Goal: Task Accomplishment & Management: Complete application form

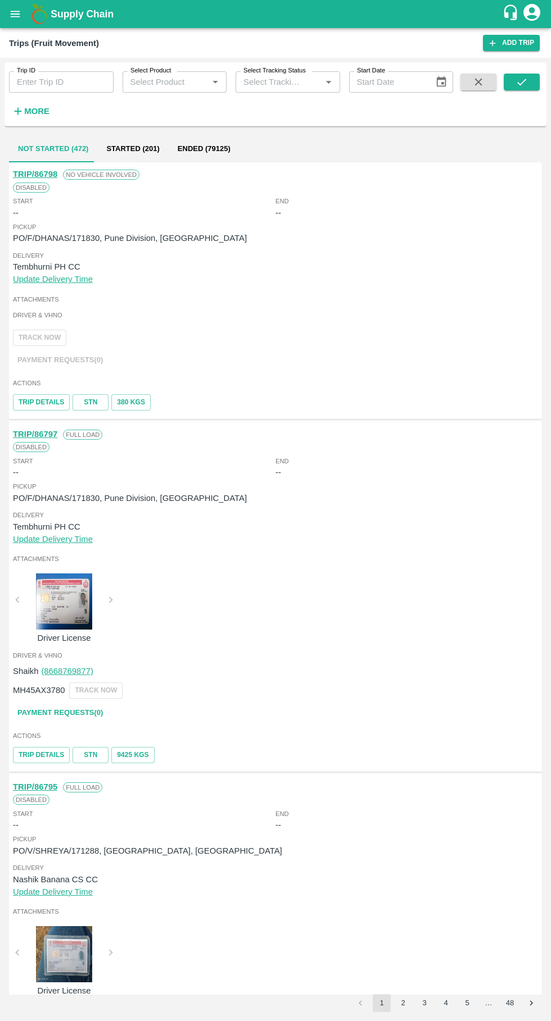
click at [15, 14] on icon "open drawer" at bounding box center [16, 14] width 10 height 6
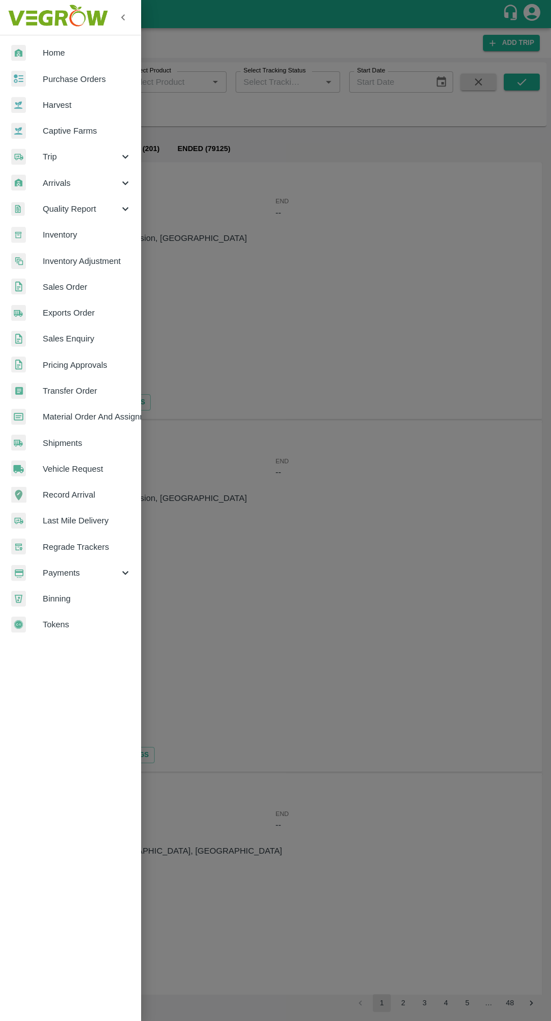
click at [87, 475] on span "Vehicle Request" at bounding box center [87, 469] width 89 height 12
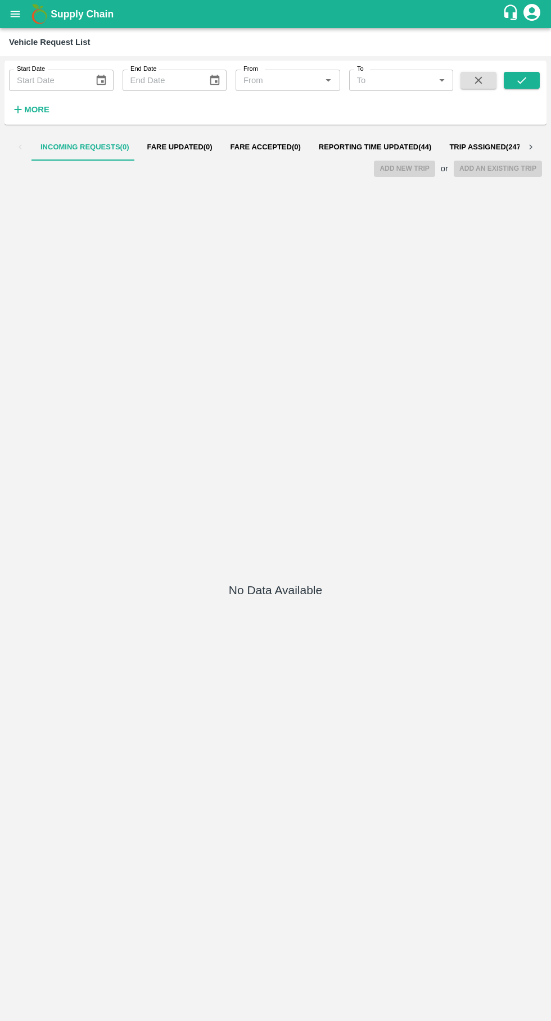
click at [365, 144] on span "Reporting Time Updated ( 44 )" at bounding box center [375, 147] width 113 height 9
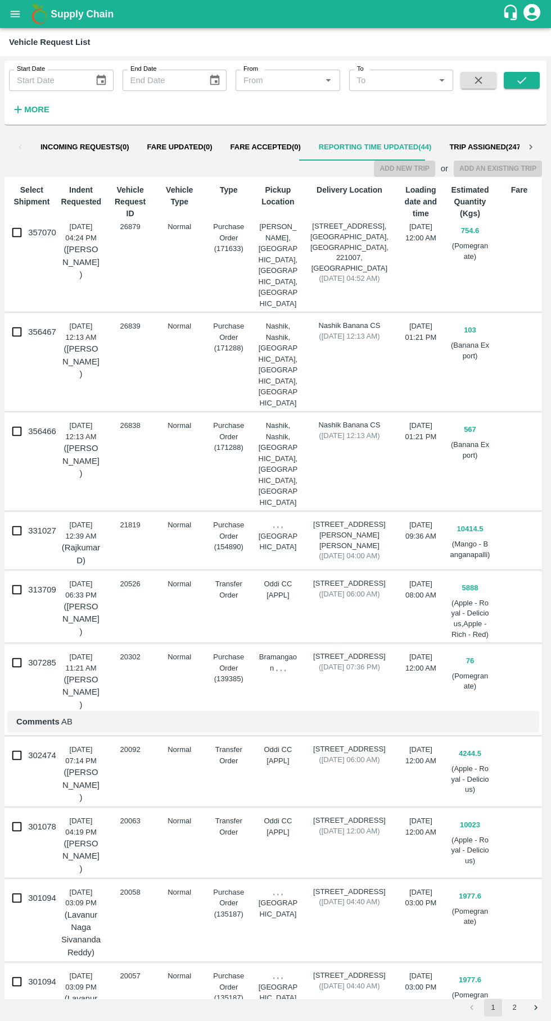
click at [15, 225] on input "357070" at bounding box center [17, 232] width 22 height 22
checkbox input "true"
click at [426, 174] on button "Add New Trip" at bounding box center [404, 169] width 61 height 16
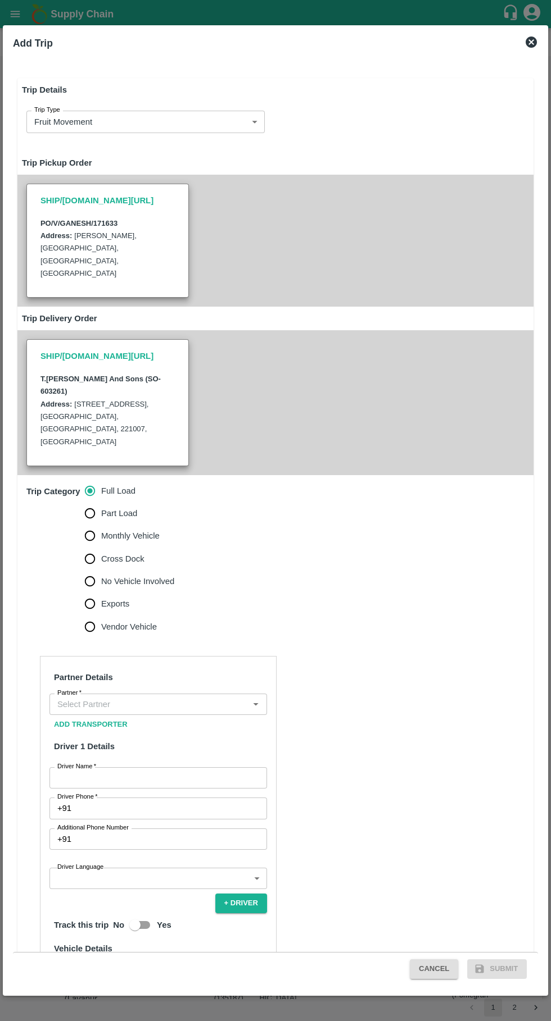
type input "754.6"
type input "Normal"
click at [79, 502] on input "Part Load" at bounding box center [90, 513] width 22 height 22
radio input "true"
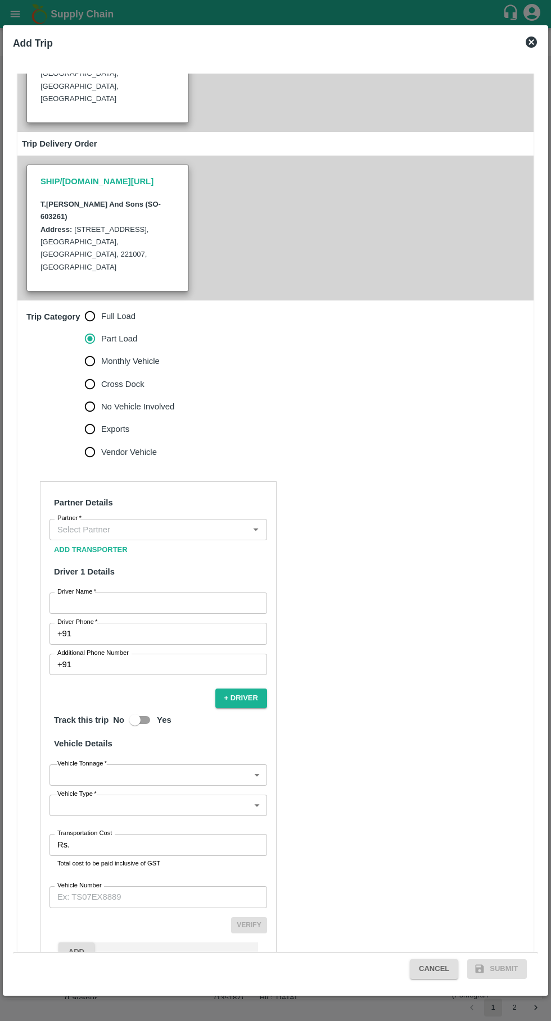
scroll to position [196, 0]
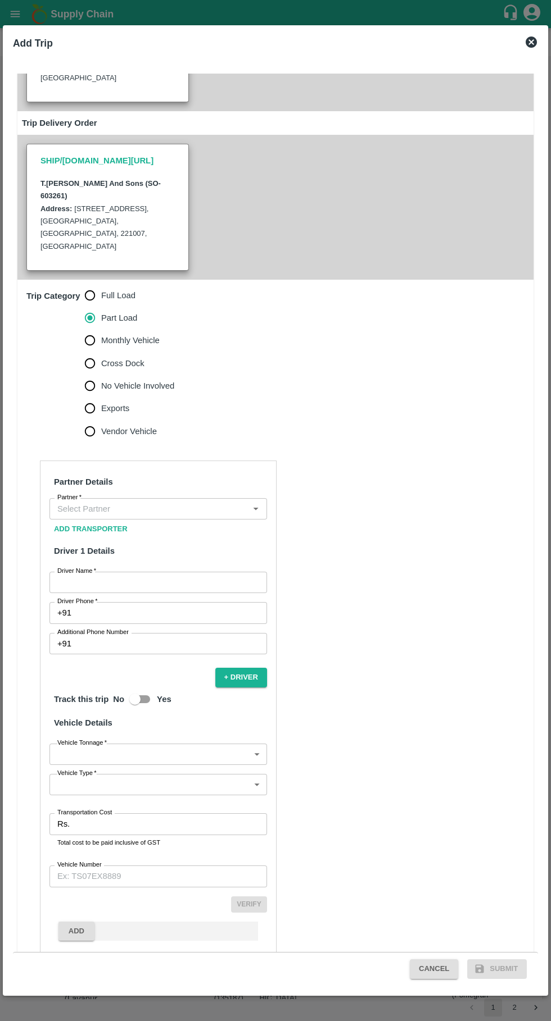
click at [198, 502] on input "Partner   *" at bounding box center [149, 509] width 192 height 15
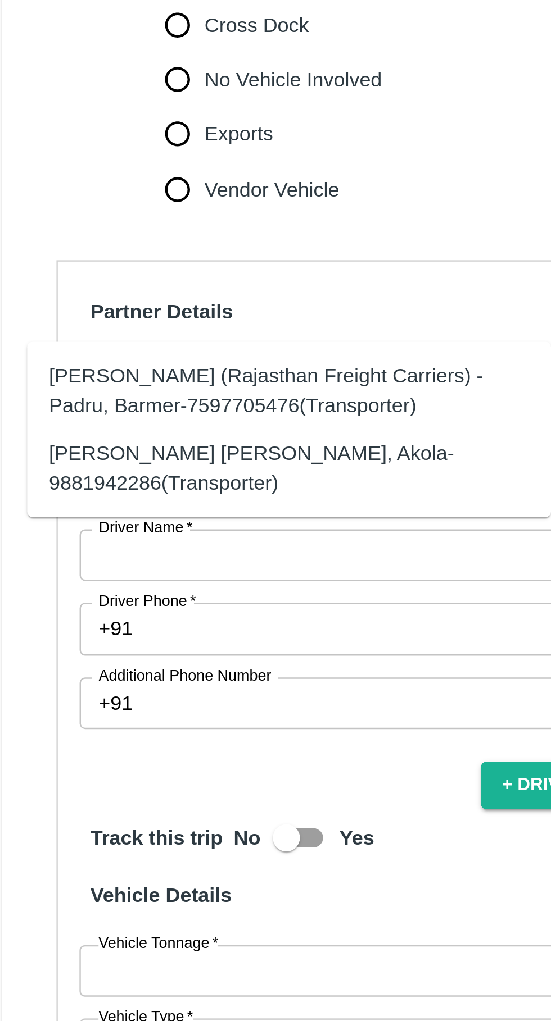
click at [179, 508] on div "[PERSON_NAME] (Rajasthan Freight Carriers) -Padru, Barmer-7597705476(Transporte…" at bounding box center [136, 514] width 198 height 25
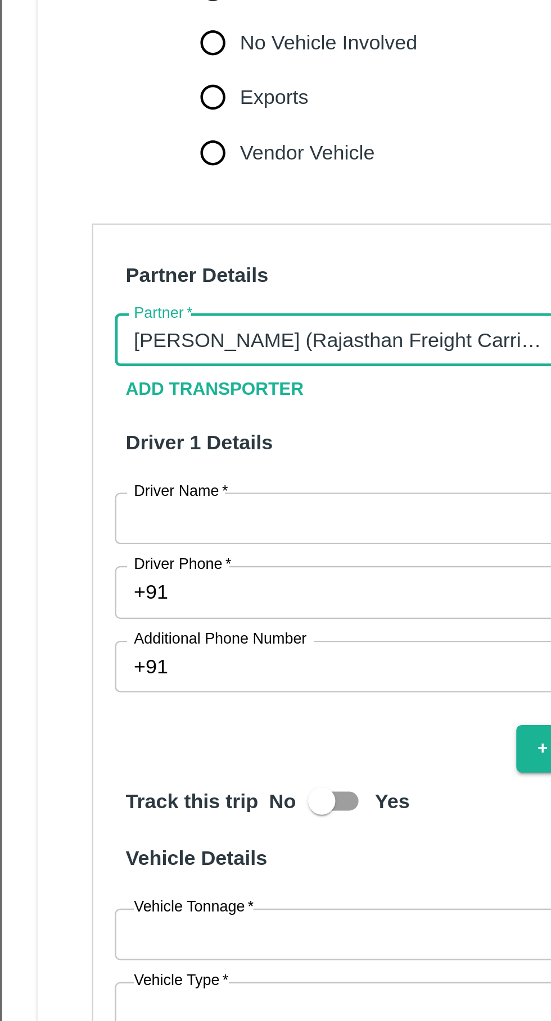
type input "[PERSON_NAME] (Rajasthan Freight Carriers) -Padru, Barmer-7597705476(Transporte…"
click at [153, 572] on input "Driver Name   *" at bounding box center [157, 582] width 217 height 21
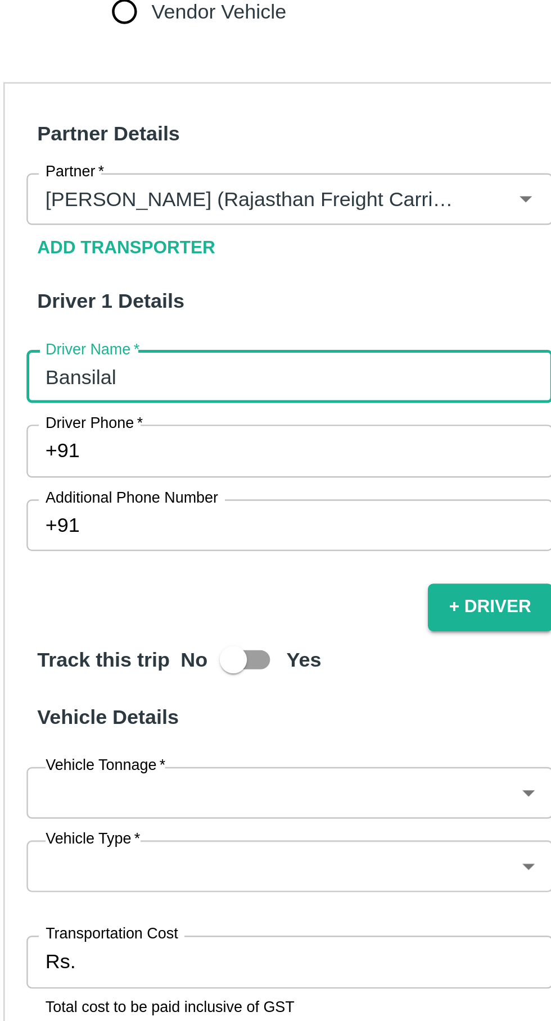
type input "Bansilal"
click at [169, 602] on input "Driver Phone   *" at bounding box center [171, 612] width 191 height 21
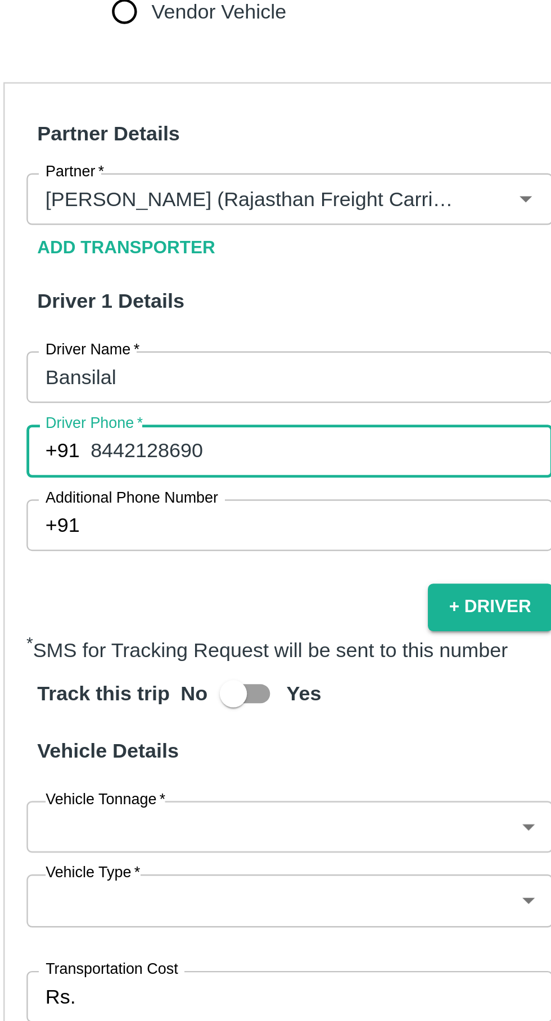
scroll to position [210, 0]
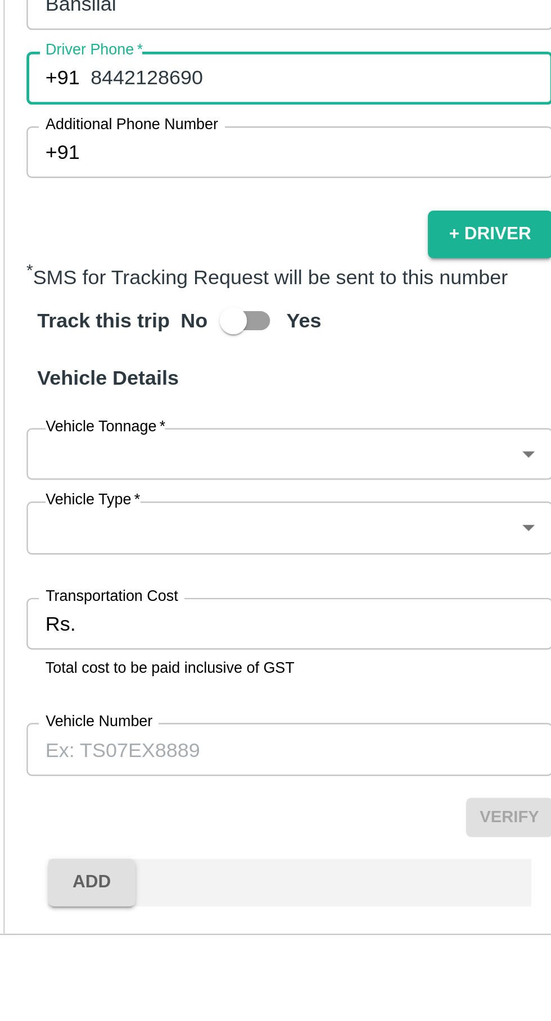
type input "8442128690"
click at [176, 733] on body "Supply Chain Vehicle Request List Start Date Start Date End Date End Date From …" at bounding box center [275, 510] width 551 height 1021
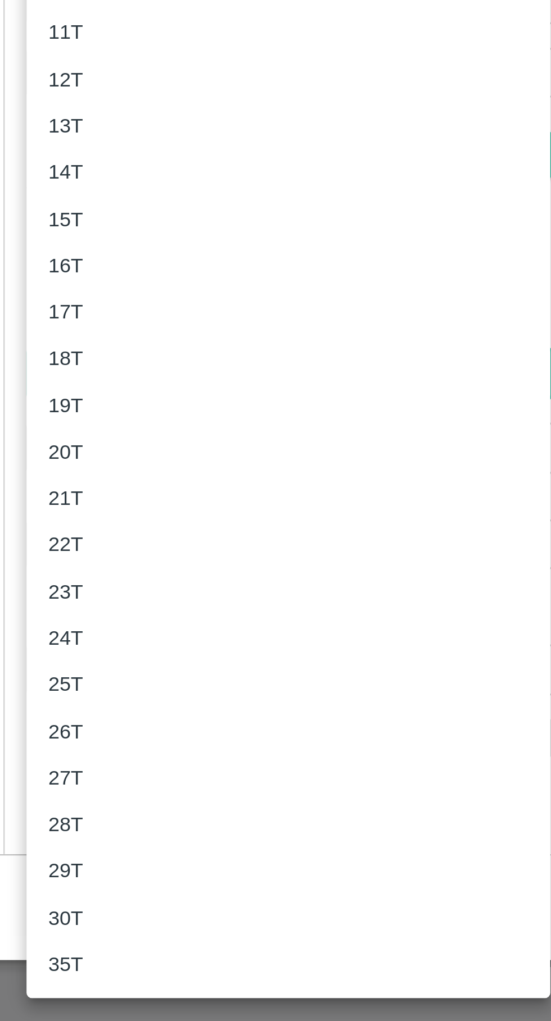
click at [58, 726] on p "17T" at bounding box center [65, 728] width 15 height 12
type input "17000"
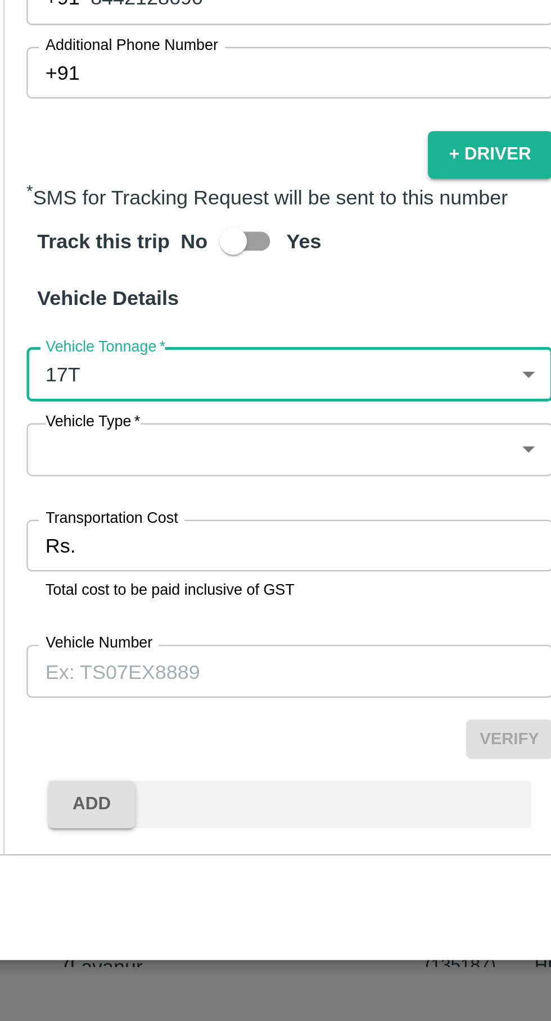
click at [196, 755] on body "Supply Chain Vehicle Request List Start Date Start Date End Date End Date From …" at bounding box center [275, 510] width 551 height 1021
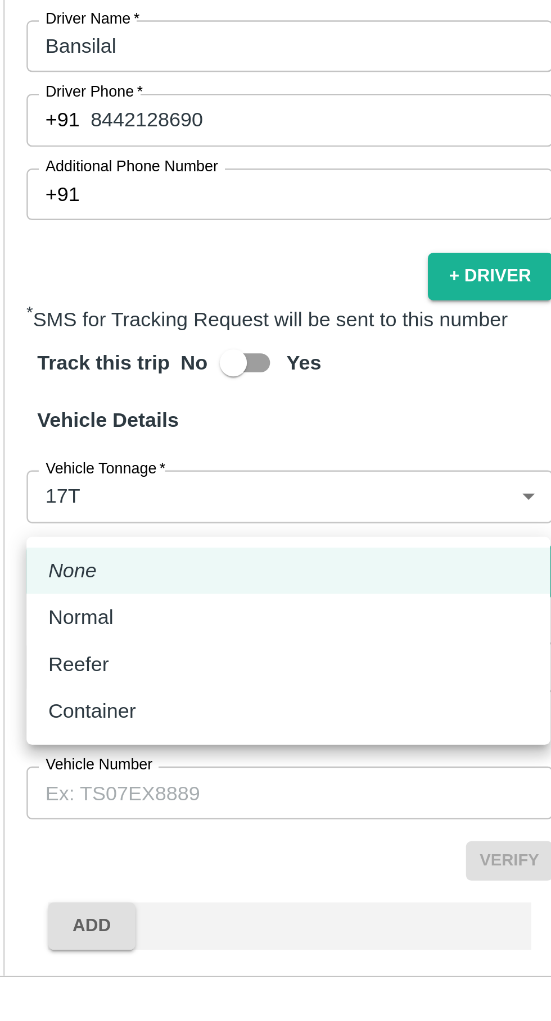
click at [59, 810] on p "Normal" at bounding box center [71, 804] width 27 height 12
type input "Normal"
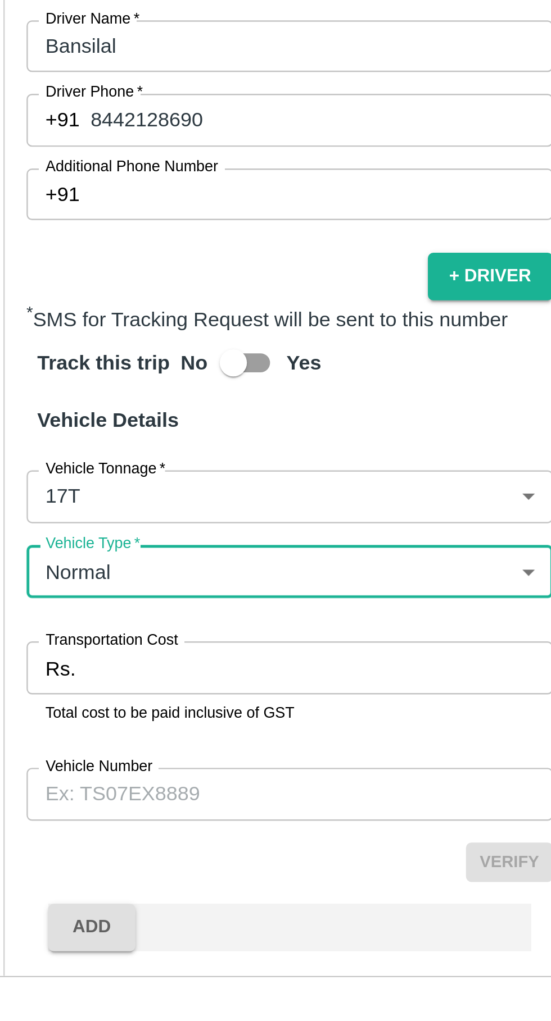
click at [133, 814] on input "Transportation Cost" at bounding box center [170, 824] width 193 height 21
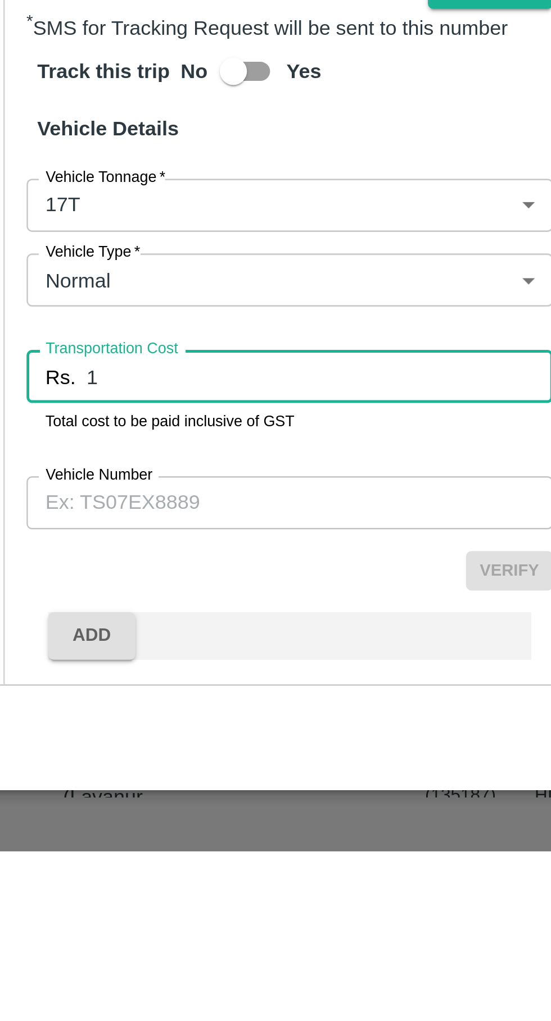
type input "1"
click at [104, 866] on input "Vehicle Number" at bounding box center [157, 876] width 217 height 21
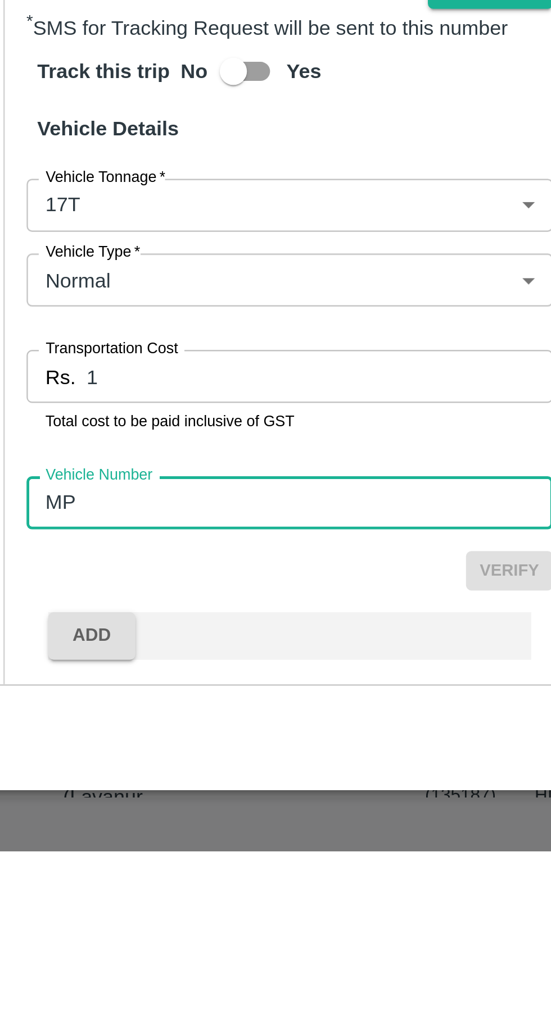
click at [113, 866] on input "MP" at bounding box center [157, 876] width 217 height 21
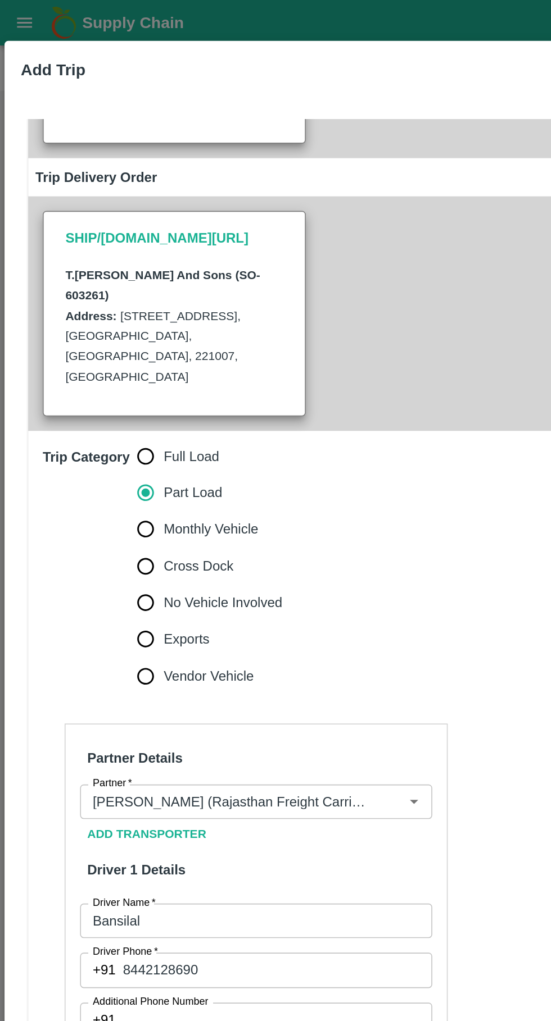
scroll to position [211, 0]
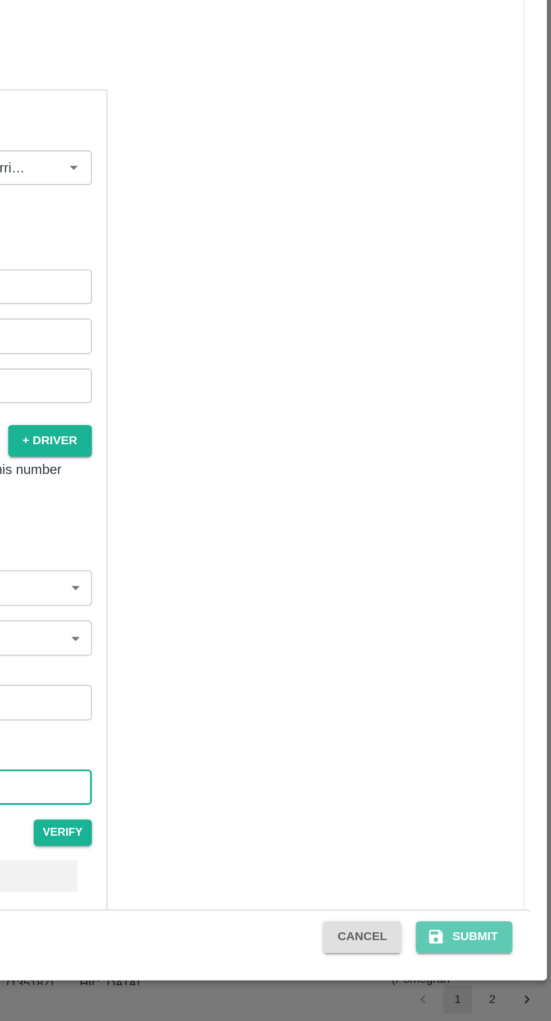
type input "MP02TR1625"
click at [502, 971] on button "Submit" at bounding box center [497, 970] width 60 height 20
